Goal: Task Accomplishment & Management: Manage account settings

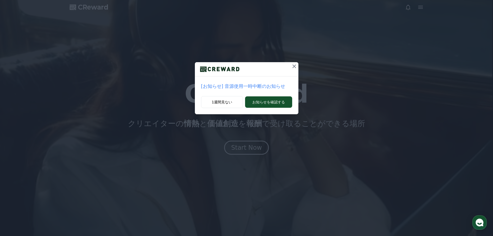
click at [237, 93] on div "[お知らせ] 音源使用一時中断のお知らせ" at bounding box center [247, 86] width 104 height 20
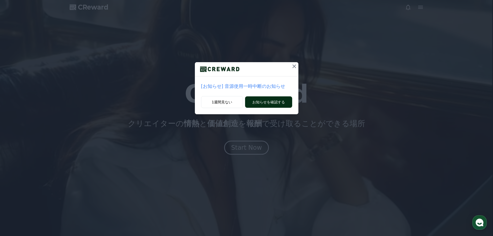
click at [263, 103] on button "お知らせを確認する" at bounding box center [268, 101] width 47 height 11
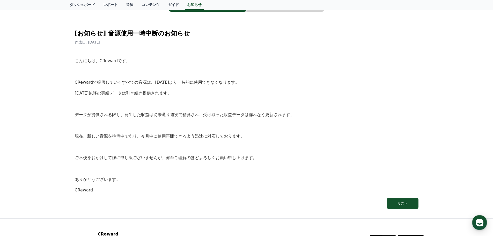
scroll to position [52, 0]
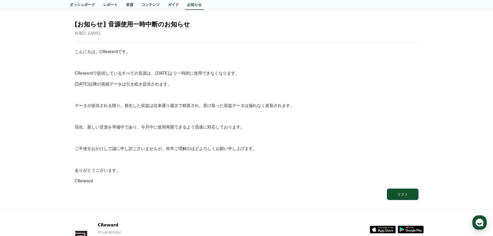
click at [269, 161] on p at bounding box center [247, 159] width 344 height 7
drag, startPoint x: 268, startPoint y: 152, endPoint x: 283, endPoint y: 162, distance: 18.5
click at [268, 152] on div "こんにちは、CRewardです。 CRewardで提供しているすべての音源は、[DATE]より一時的に使用できなくなります。 [DATE]以降の実績データは引…" at bounding box center [247, 116] width 344 height 136
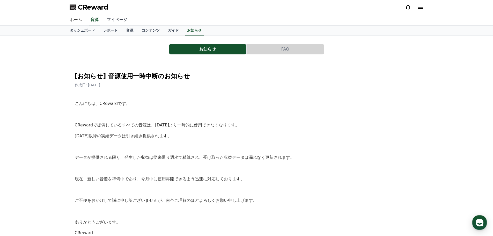
click at [121, 23] on link "マイページ" at bounding box center [117, 20] width 29 height 11
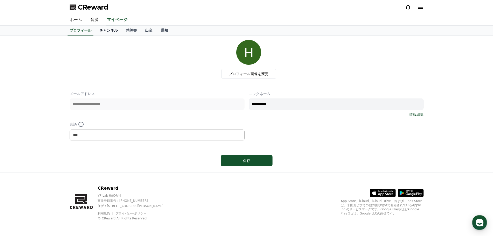
click at [107, 33] on link "チャンネル" at bounding box center [109, 31] width 26 height 10
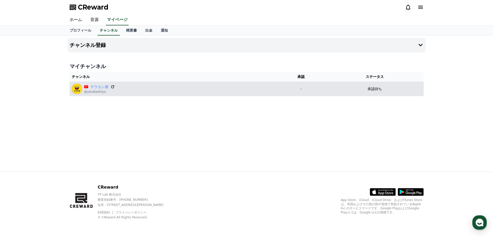
click at [113, 86] on icon at bounding box center [112, 86] width 3 height 3
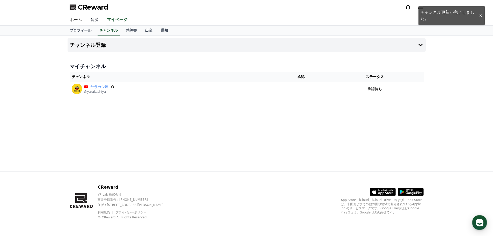
click at [94, 20] on link "音源" at bounding box center [94, 20] width 17 height 11
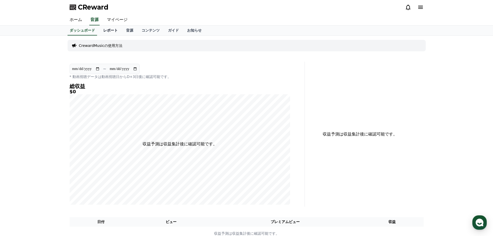
click at [117, 28] on link "レポート" at bounding box center [110, 31] width 23 height 10
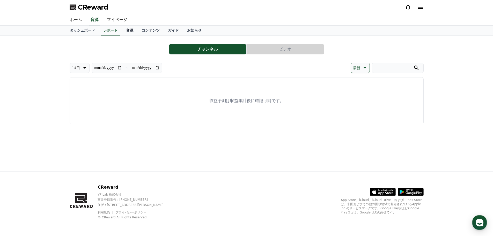
click at [131, 31] on link "音源" at bounding box center [130, 31] width 16 height 10
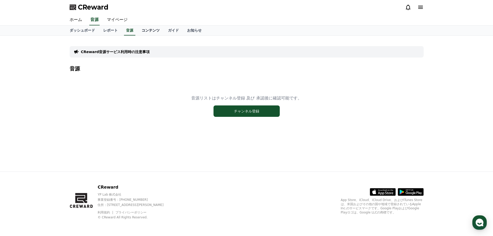
click at [153, 29] on link "コンテンツ" at bounding box center [151, 31] width 26 height 10
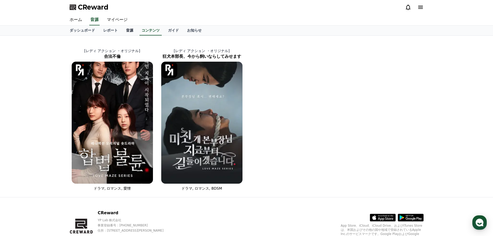
click at [124, 31] on link "音源" at bounding box center [130, 31] width 16 height 10
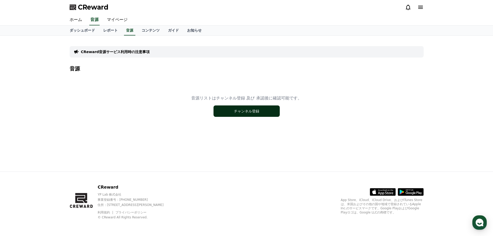
click at [230, 109] on button "チャンネル登録" at bounding box center [247, 110] width 66 height 11
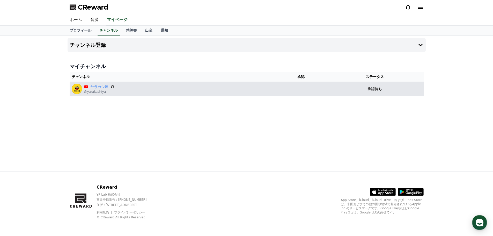
click at [114, 86] on icon at bounding box center [112, 86] width 3 height 3
